Goal: Find specific page/section: Find specific page/section

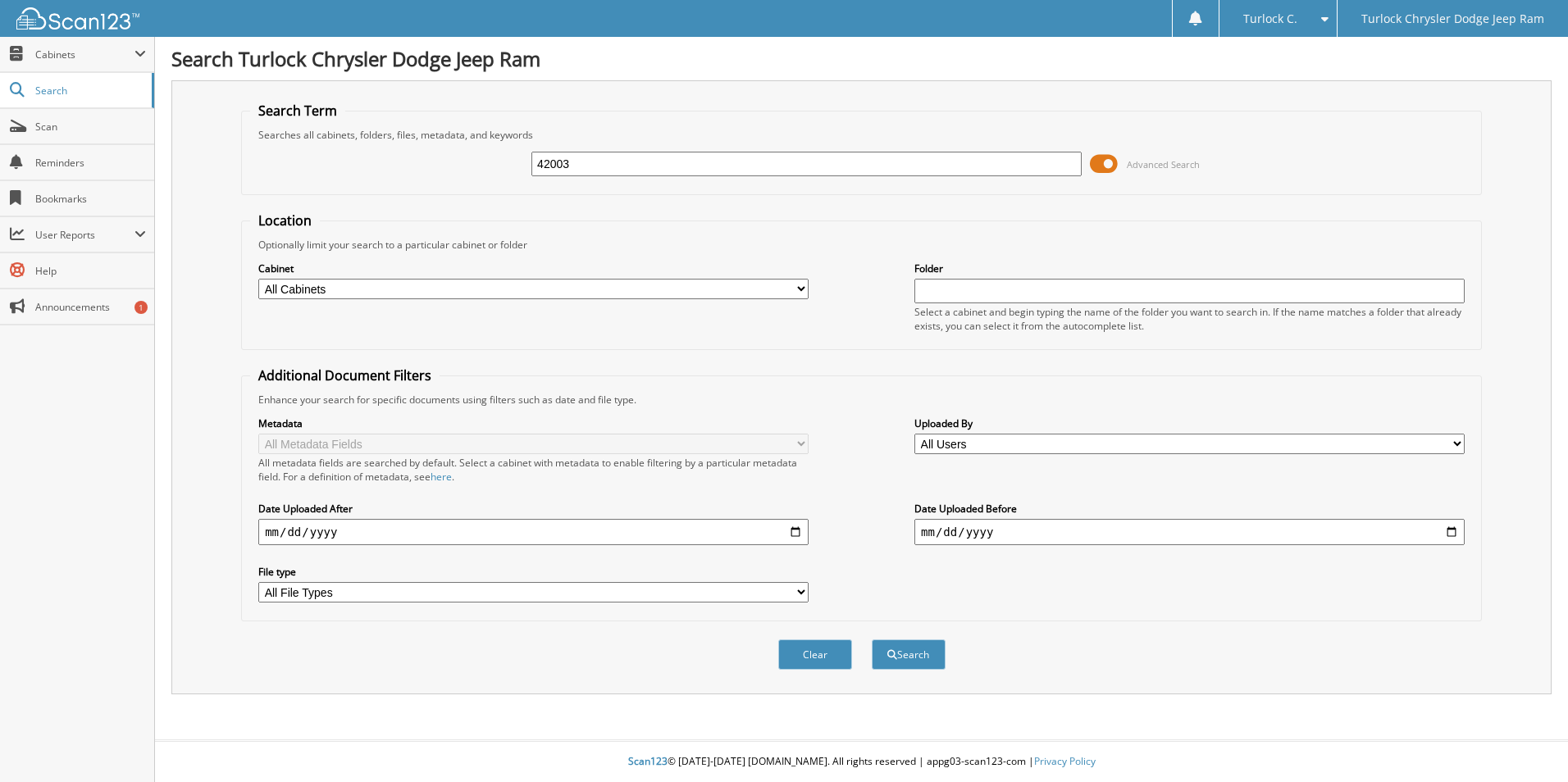
type input "42003"
click at [872, 640] on button "Search" at bounding box center [909, 654] width 74 height 30
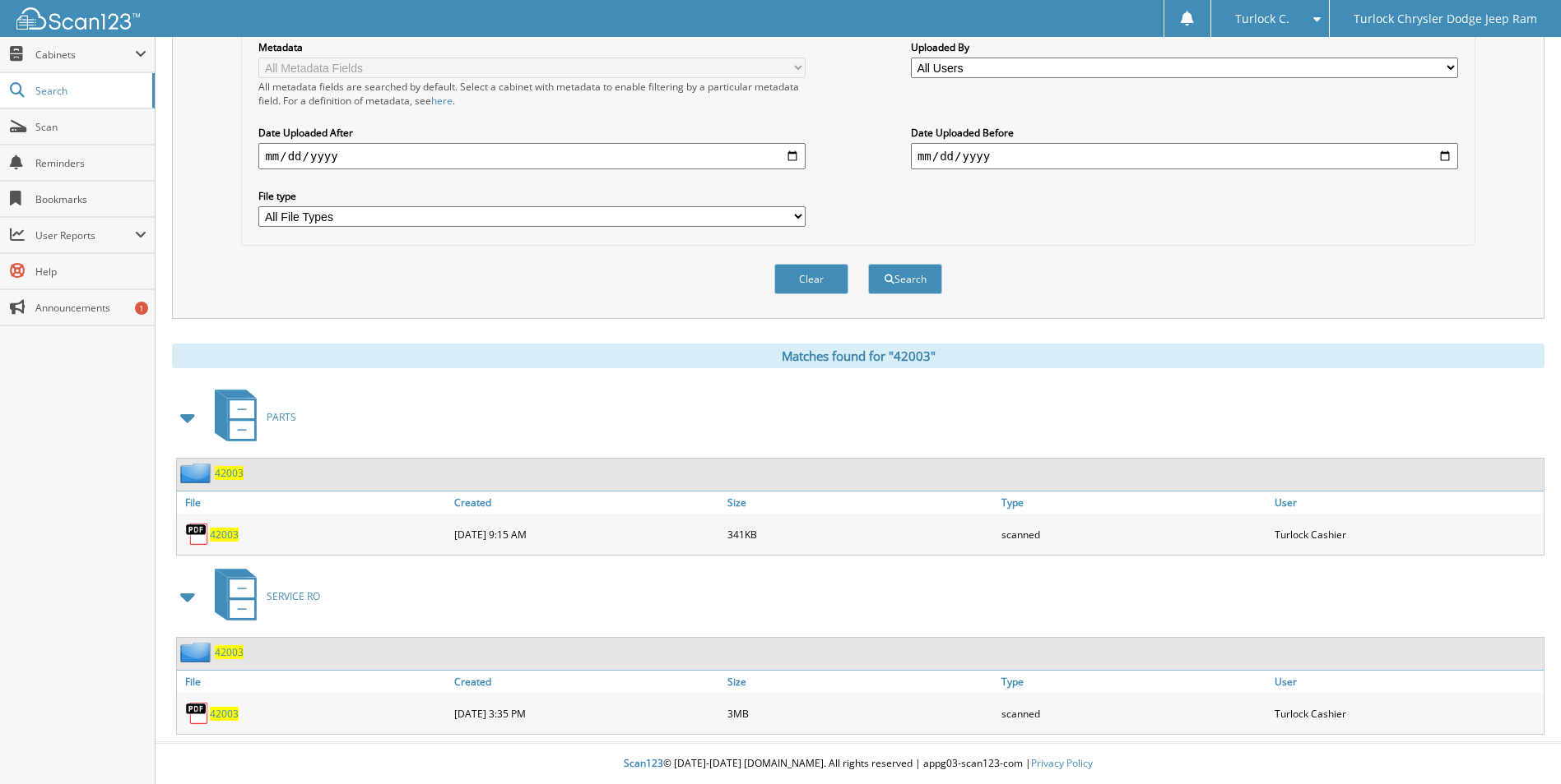
click at [218, 719] on span "42003" at bounding box center [223, 714] width 28 height 14
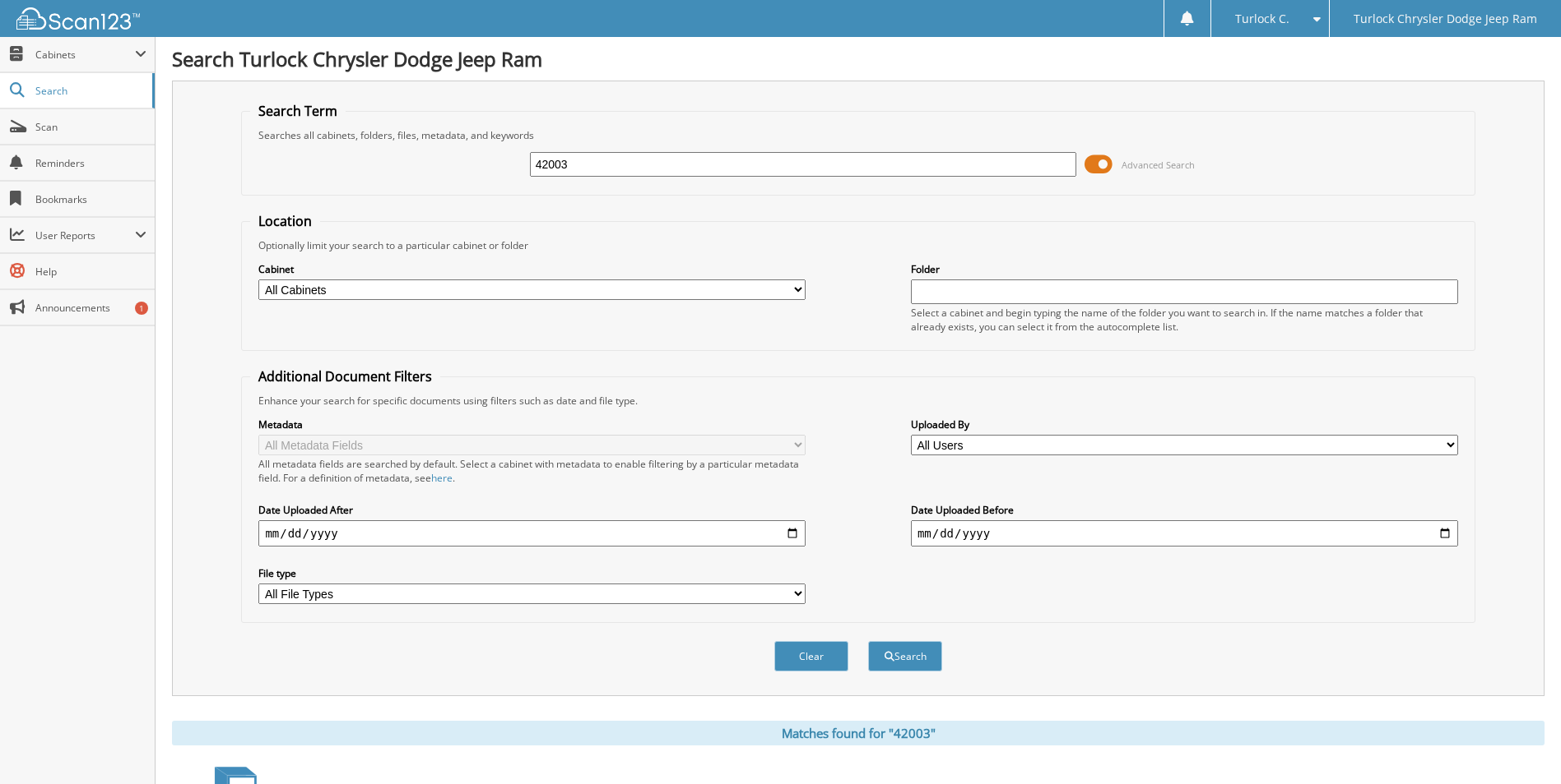
click at [706, 160] on input "42003" at bounding box center [803, 164] width 547 height 24
type input "42155"
click at [868, 641] on button "Search" at bounding box center [905, 656] width 74 height 30
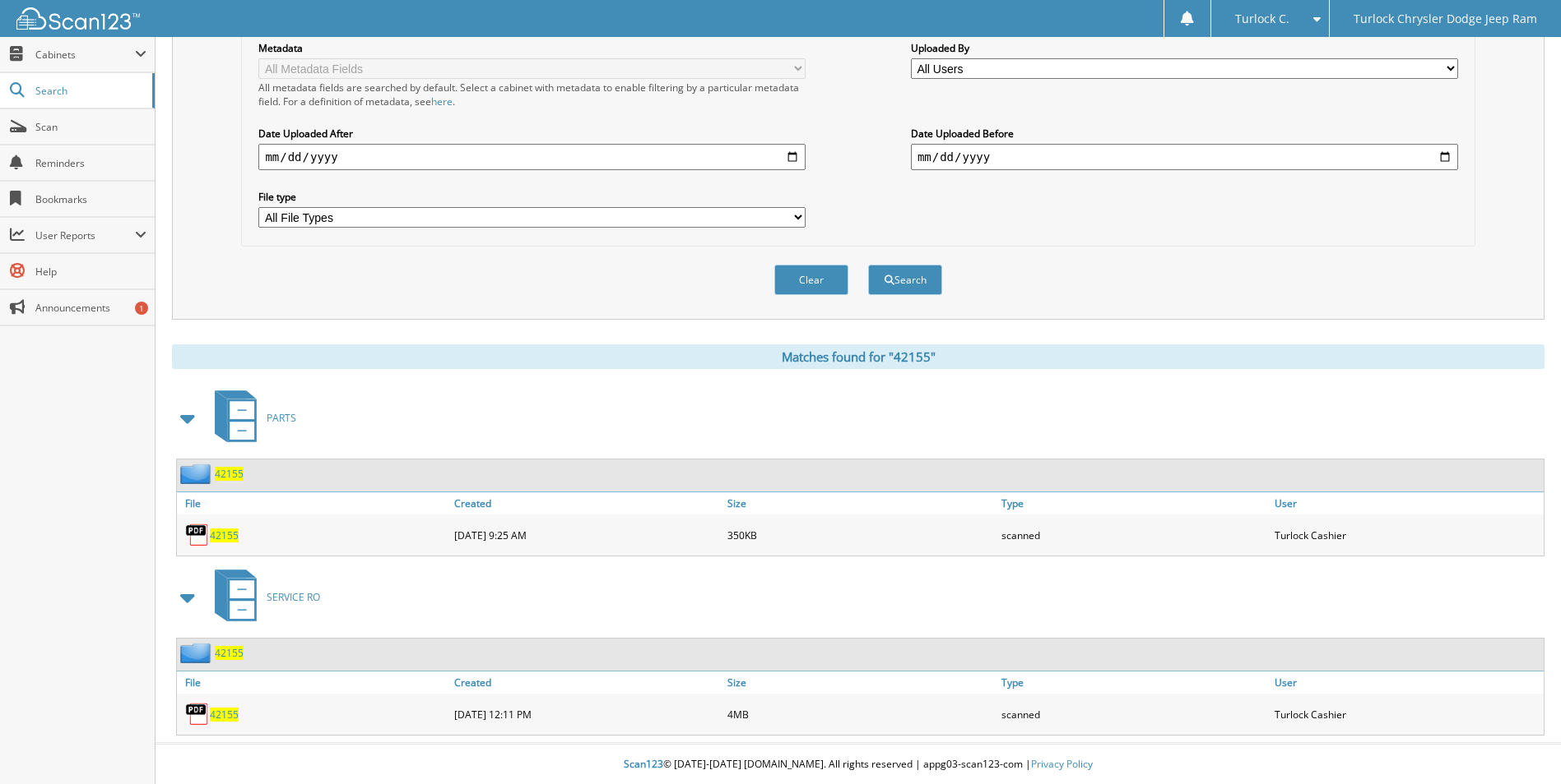
scroll to position [378, 0]
click at [219, 718] on span "42155" at bounding box center [223, 714] width 28 height 14
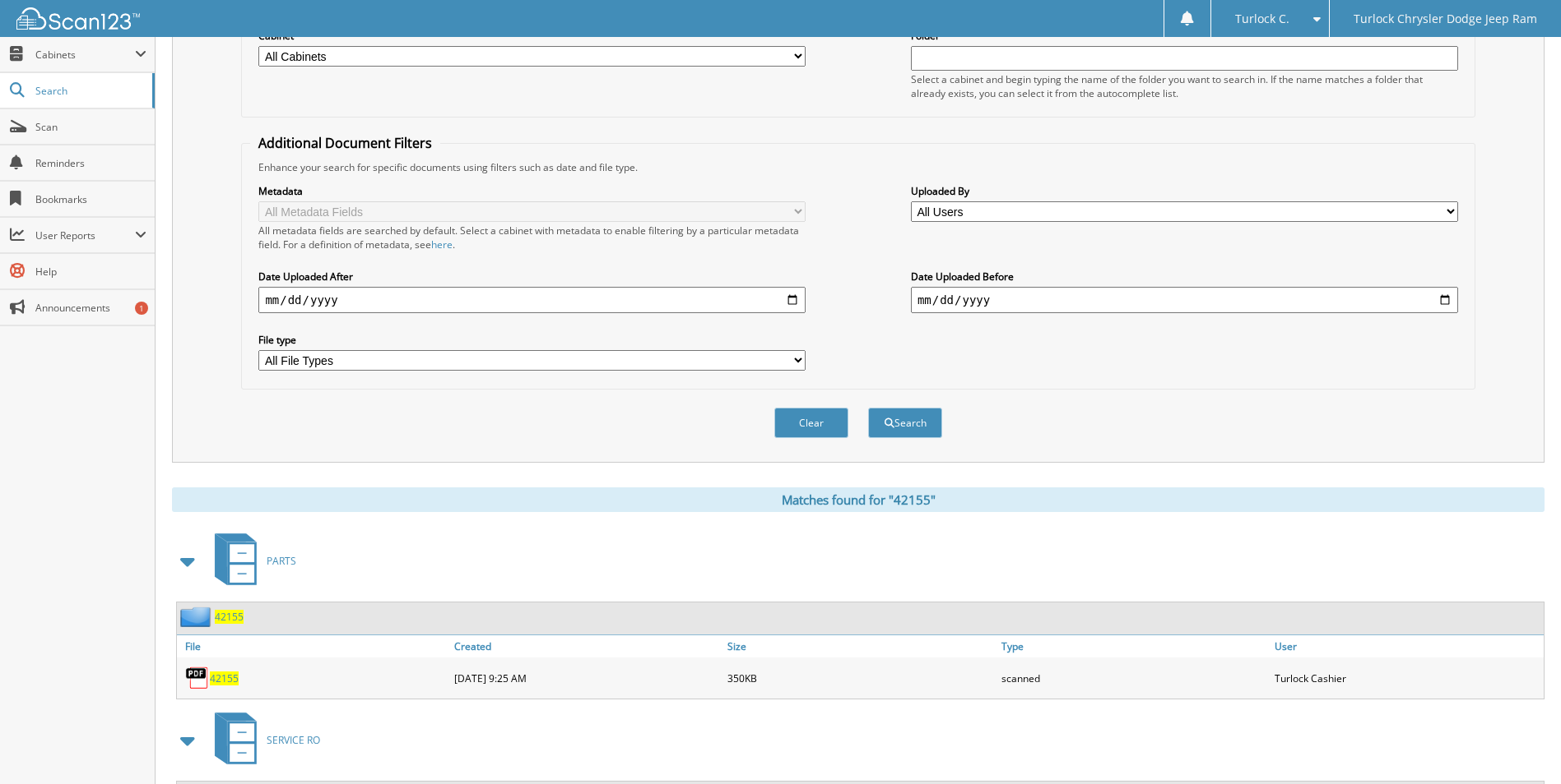
scroll to position [0, 0]
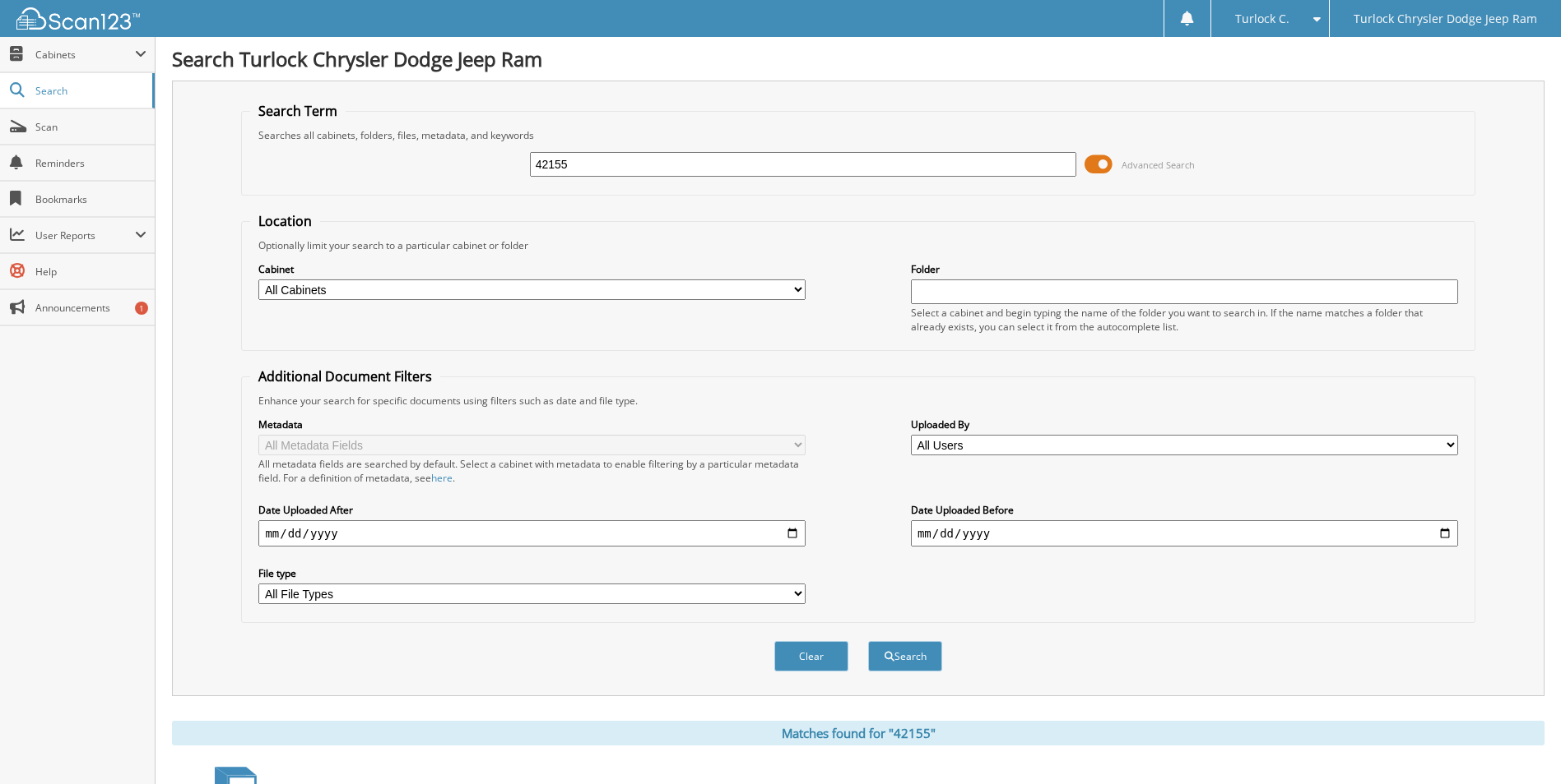
click at [744, 167] on input "42155" at bounding box center [803, 164] width 547 height 24
type input "42300"
click at [868, 641] on button "Search" at bounding box center [905, 656] width 74 height 30
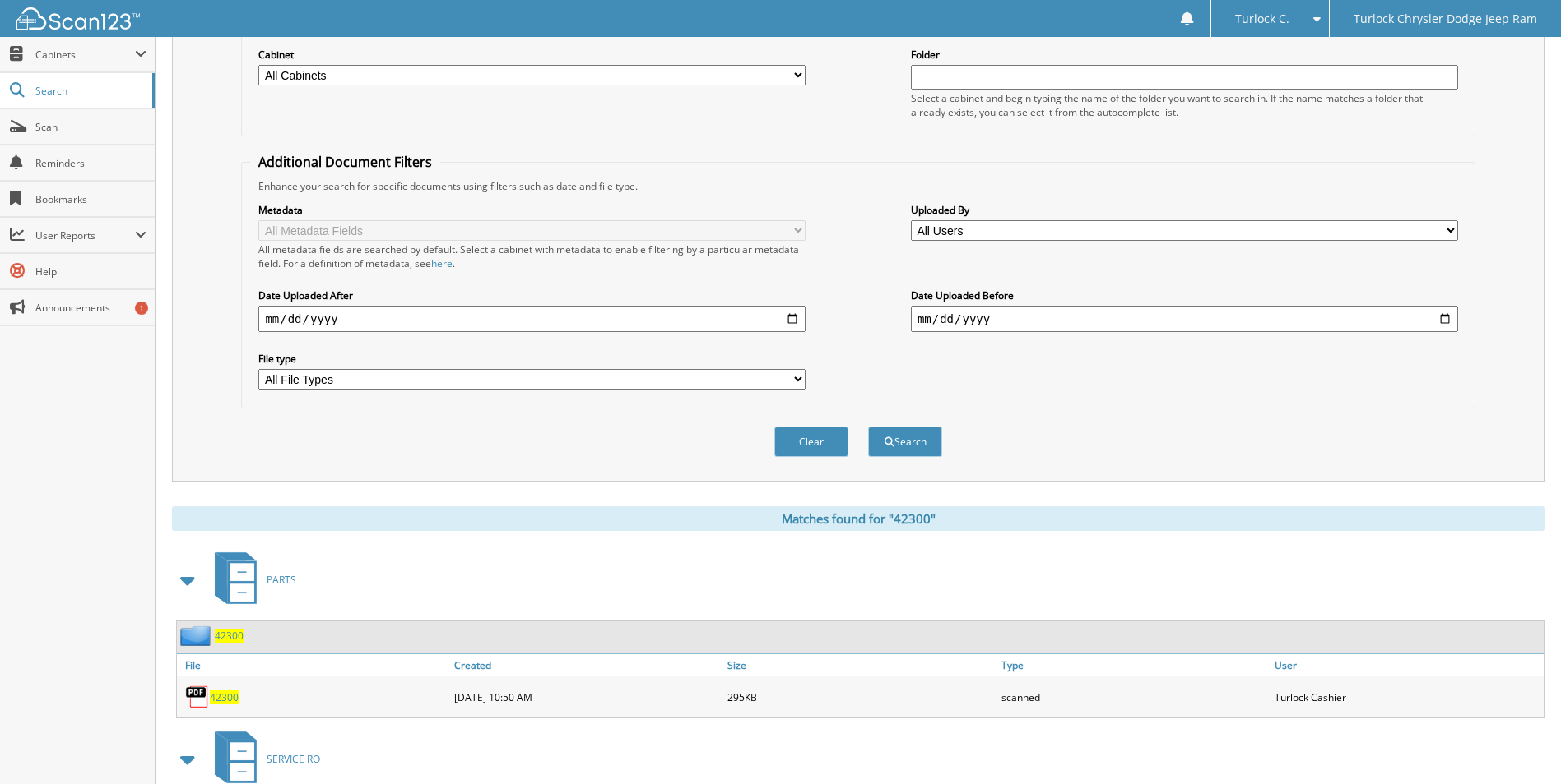
scroll to position [378, 0]
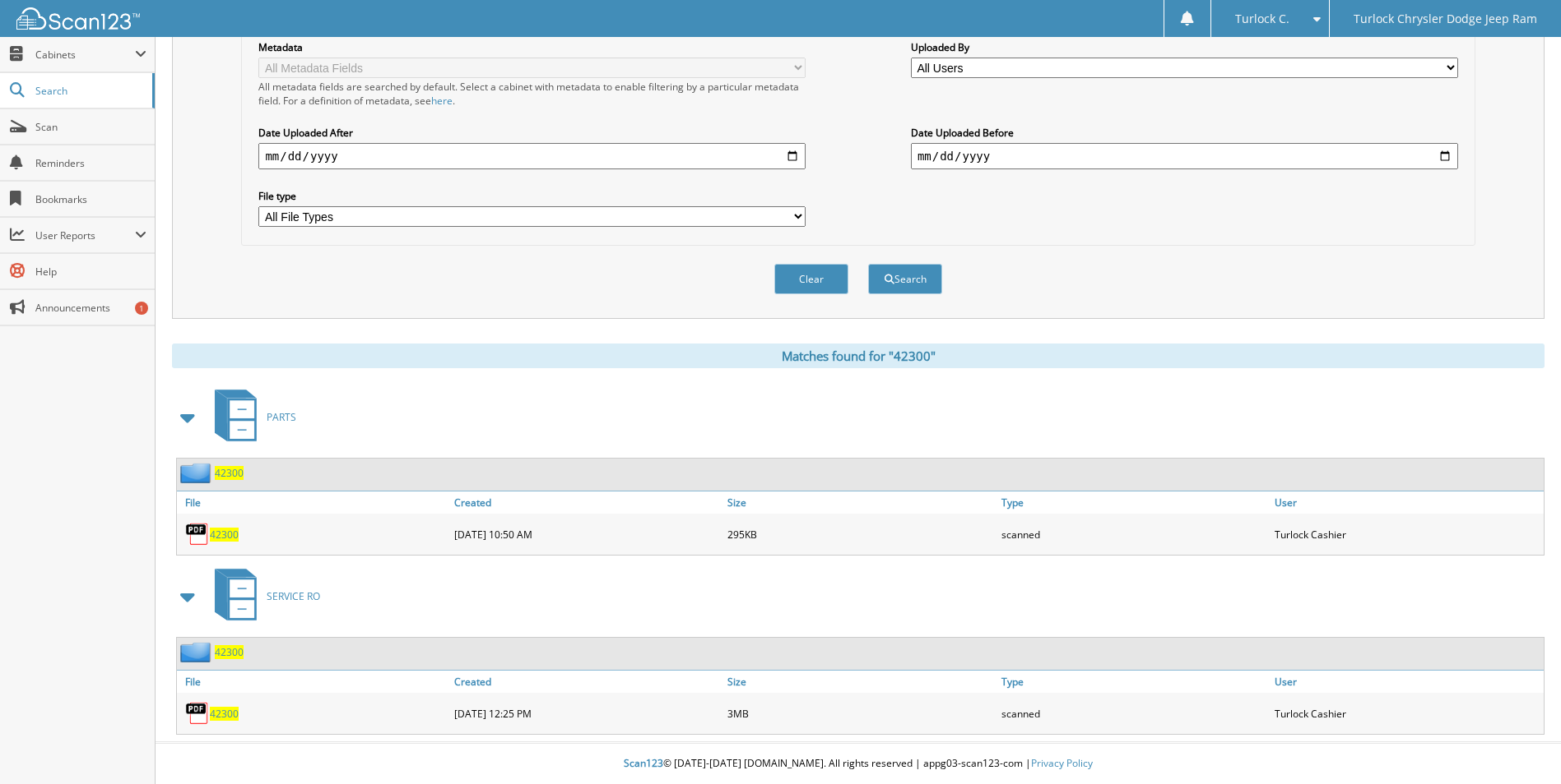
click at [219, 715] on span "42300" at bounding box center [223, 714] width 28 height 14
